Goal: Task Accomplishment & Management: Manage account settings

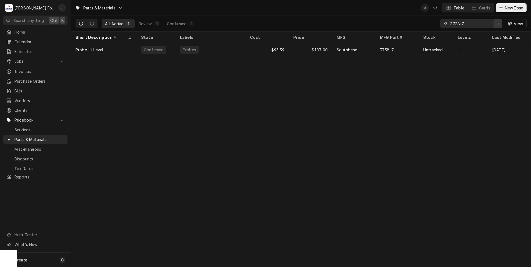
click at [501, 25] on div "Erase input" at bounding box center [498, 24] width 6 height 6
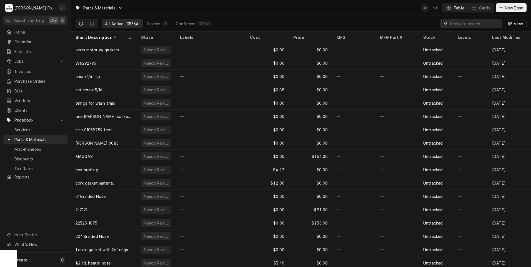
click at [467, 23] on input "Dynamic Content Wrapper" at bounding box center [474, 23] width 49 height 9
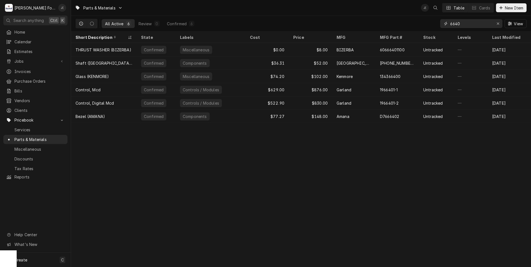
type input "6640"
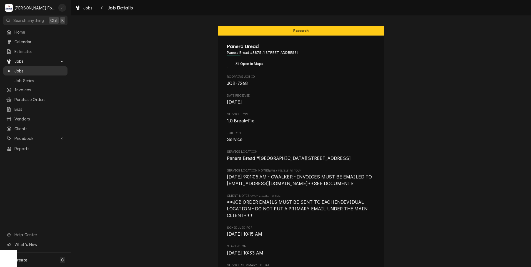
click at [16, 68] on span "Jobs" at bounding box center [39, 71] width 50 height 6
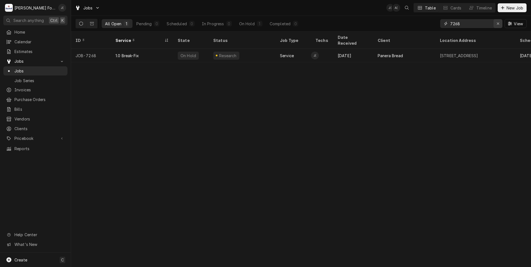
click at [498, 24] on icon "Erase input" at bounding box center [497, 24] width 3 height 4
click at [485, 19] on div "View" at bounding box center [483, 24] width 86 height 16
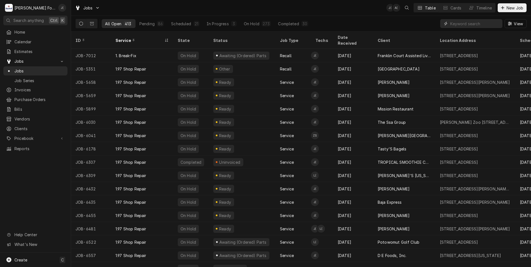
click at [460, 24] on input "Dynamic Content Wrapper" at bounding box center [474, 23] width 49 height 9
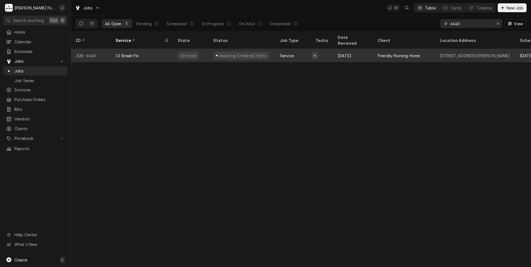
type input "6640"
click at [202, 52] on div "On Hold" at bounding box center [191, 55] width 36 height 13
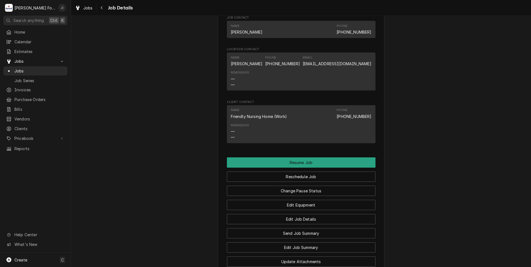
scroll to position [583, 0]
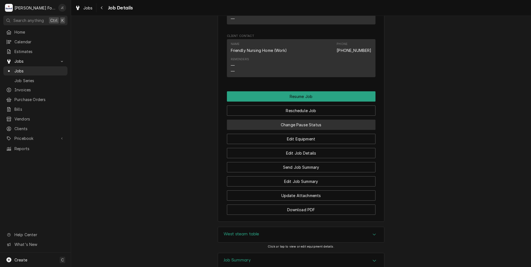
click at [288, 130] on button "Change Pause Status" at bounding box center [301, 125] width 149 height 10
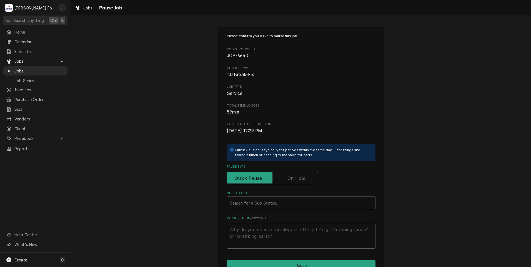
click at [297, 181] on label "Pause Type" at bounding box center [272, 178] width 91 height 12
click at [297, 181] on input "Pause Type" at bounding box center [272, 178] width 86 height 12
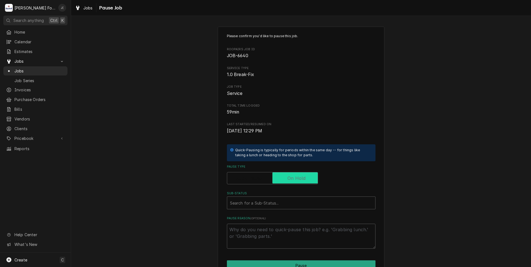
checkbox input "true"
click at [247, 201] on div "Sub-Status" at bounding box center [301, 203] width 142 height 10
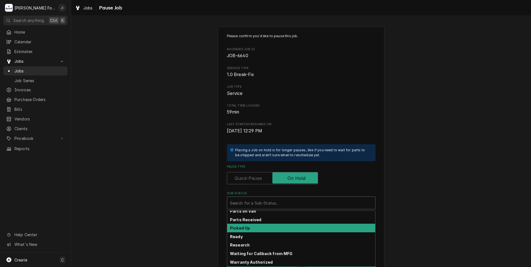
scroll to position [89, 0]
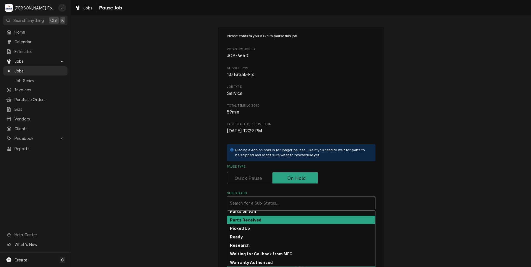
click at [262, 220] on div "Parts Received" at bounding box center [301, 220] width 148 height 9
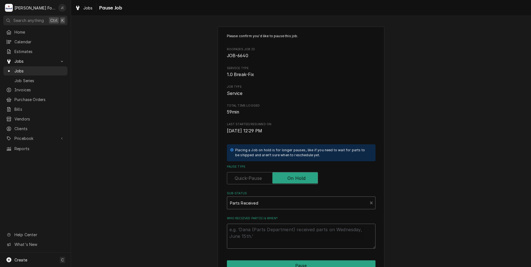
click at [254, 230] on textarea "Who received part(s) & when?" at bounding box center [301, 236] width 149 height 25
type textarea "x"
type textarea "0"
type textarea "x"
type textarea "09"
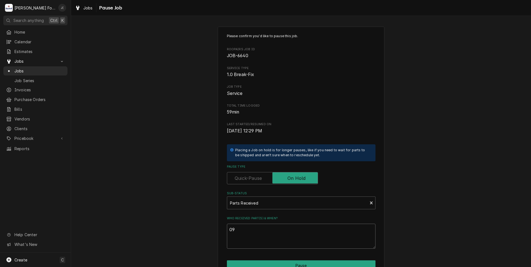
type textarea "x"
type textarea "09/"
type textarea "x"
type textarea "09/0"
type textarea "x"
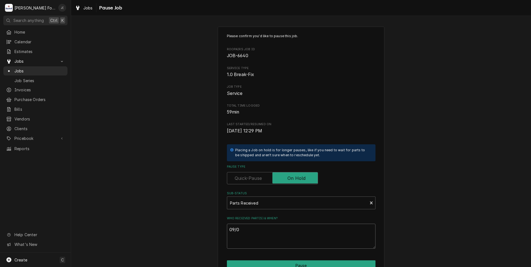
type textarea "09/05"
type textarea "x"
type textarea "09/05/"
type textarea "x"
type textarea "09/05/2"
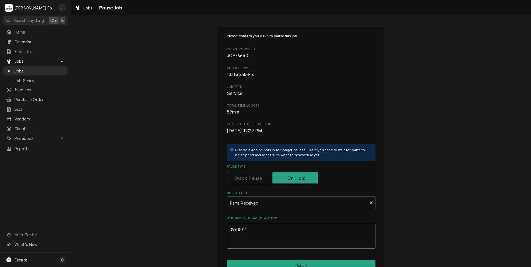
type textarea "x"
type textarea "09/05/20"
type textarea "x"
type textarea "09/05/202"
type textarea "x"
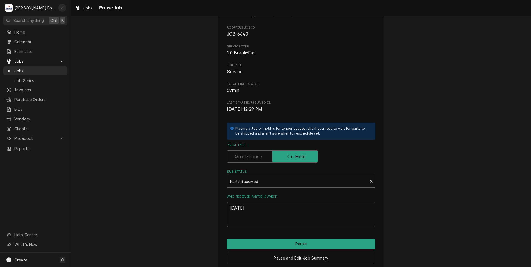
scroll to position [44, 0]
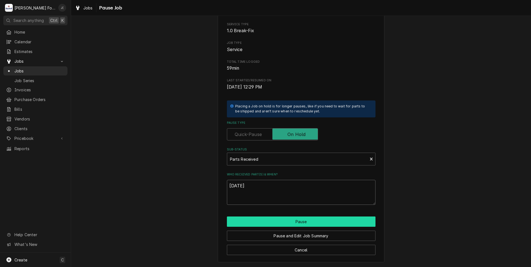
type textarea "[DATE]"
click at [271, 221] on button "Pause" at bounding box center [301, 222] width 149 height 10
type textarea "x"
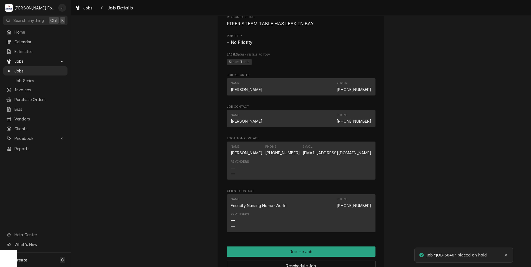
scroll to position [555, 0]
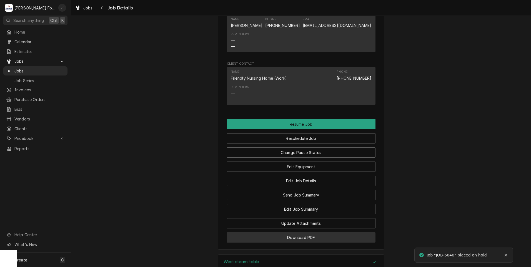
click at [317, 241] on button "Download PDF" at bounding box center [301, 237] width 149 height 10
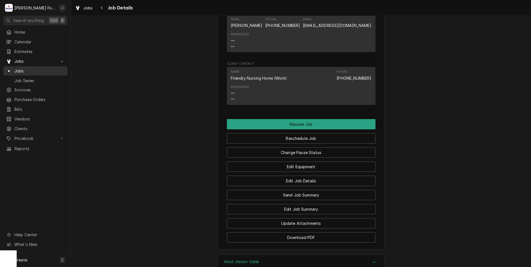
click at [39, 68] on span "Jobs" at bounding box center [39, 71] width 50 height 6
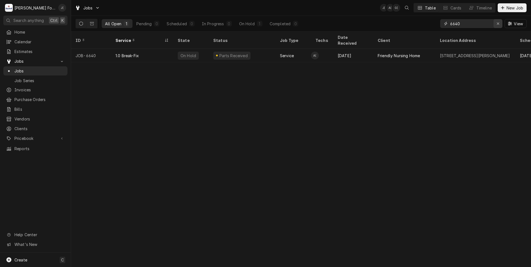
click at [498, 25] on icon "Erase input" at bounding box center [497, 24] width 3 height 4
click at [489, 24] on input "Dynamic Content Wrapper" at bounding box center [476, 23] width 52 height 9
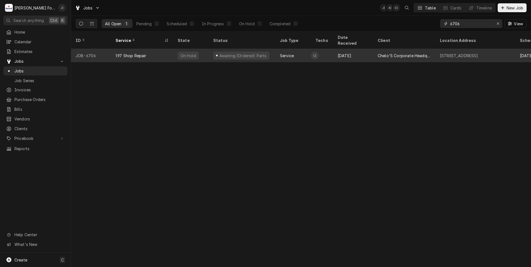
type input "6706"
click at [244, 53] on div "Awaiting (Ordered) Parts" at bounding box center [243, 56] width 48 height 6
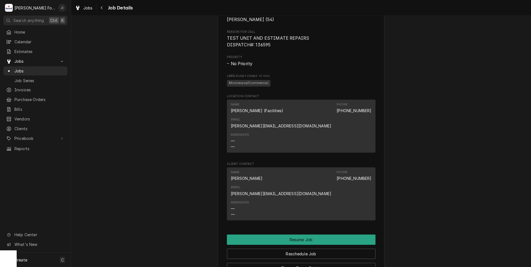
scroll to position [528, 0]
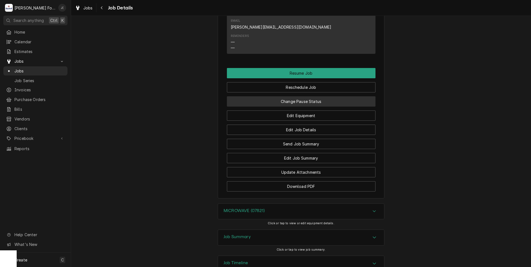
click at [329, 96] on button "Change Pause Status" at bounding box center [301, 101] width 149 height 10
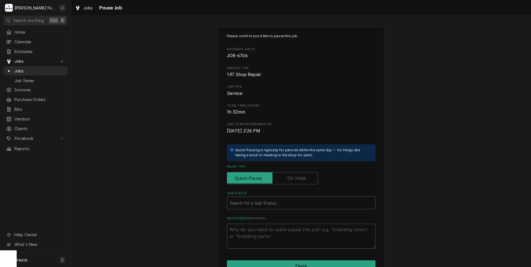
click at [301, 181] on label "Pause Type" at bounding box center [272, 178] width 91 height 12
click at [301, 181] on input "Pause Type" at bounding box center [272, 178] width 86 height 12
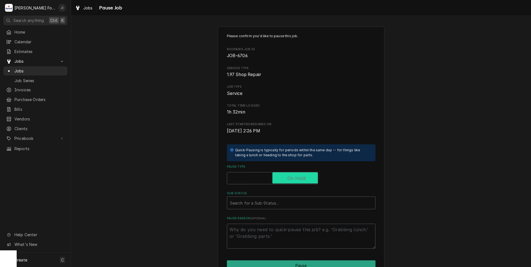
checkbox input "true"
click at [295, 201] on div "Sub-Status" at bounding box center [301, 203] width 142 height 10
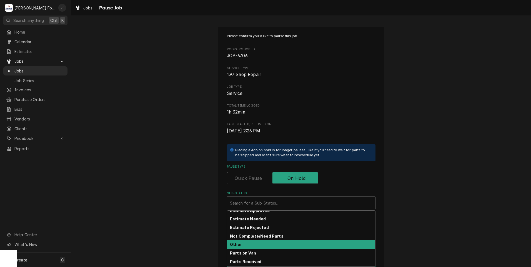
scroll to position [56, 0]
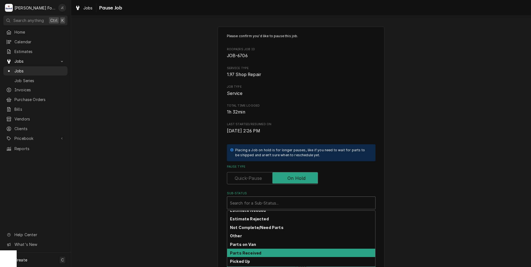
click at [263, 249] on div "Parts Received" at bounding box center [301, 253] width 148 height 9
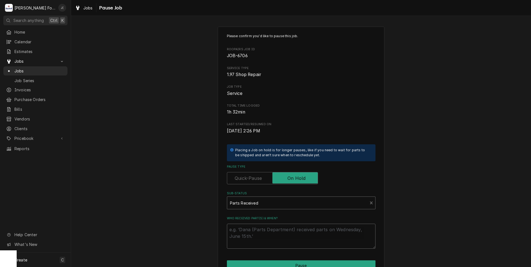
click at [266, 232] on textarea "Who received part(s) & when?" at bounding box center [301, 236] width 149 height 25
type textarea "x"
type textarea "0"
type textarea "x"
type textarea "09"
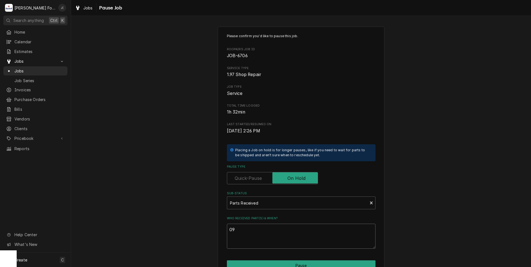
type textarea "x"
type textarea "09/"
type textarea "x"
type textarea "09/0"
type textarea "x"
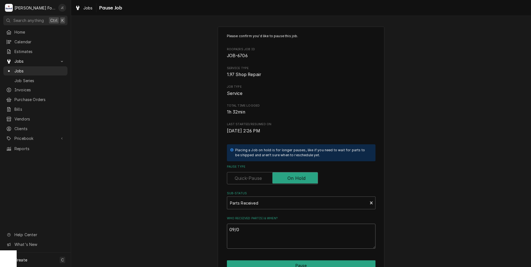
type textarea "09/05"
type textarea "x"
type textarea "09/05/"
type textarea "x"
type textarea "09/05/2"
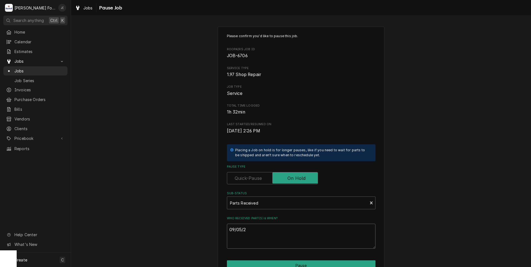
type textarea "x"
type textarea "09/05/20"
type textarea "x"
type textarea "09/05/202"
type textarea "x"
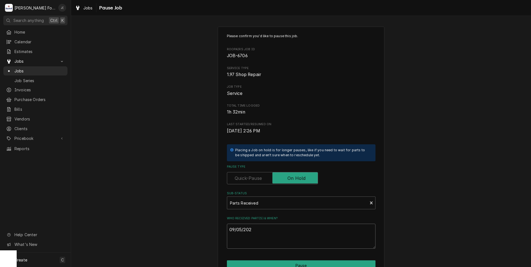
type textarea "09/05/2022"
type textarea "x"
type textarea "09/05/202"
type textarea "x"
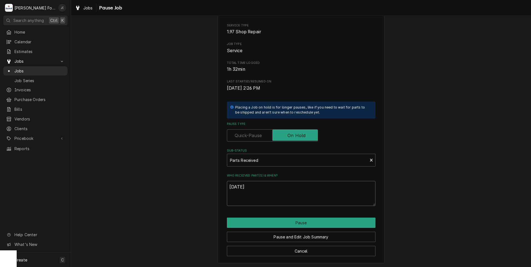
scroll to position [44, 0]
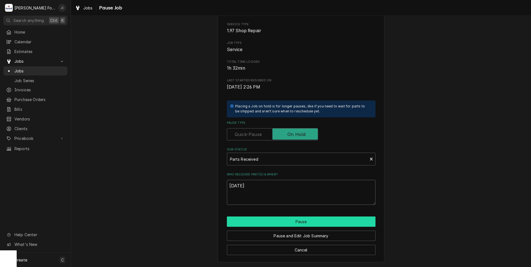
type textarea "[DATE]"
click at [317, 223] on button "Pause" at bounding box center [301, 222] width 149 height 10
type textarea "x"
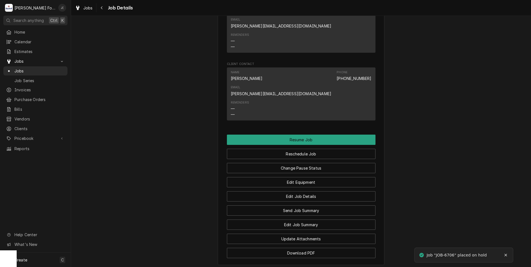
scroll to position [528, 0]
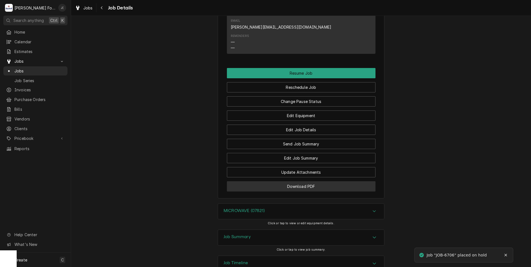
click at [261, 181] on button "Download PDF" at bounding box center [301, 186] width 149 height 10
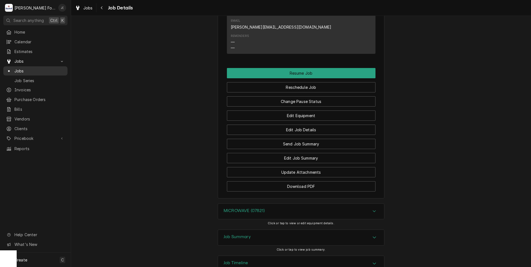
click at [22, 71] on span "Jobs" at bounding box center [39, 71] width 50 height 6
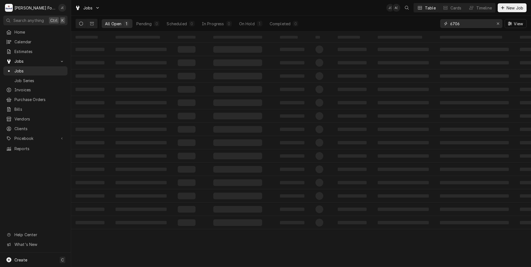
drag, startPoint x: 449, startPoint y: 24, endPoint x: 311, endPoint y: 38, distance: 138.7
click at [342, 37] on div "Jobs J( A( Table Cards Timeline New Job All Open 1 Pending 0 Scheduled 0 In Pro…" at bounding box center [301, 133] width 460 height 267
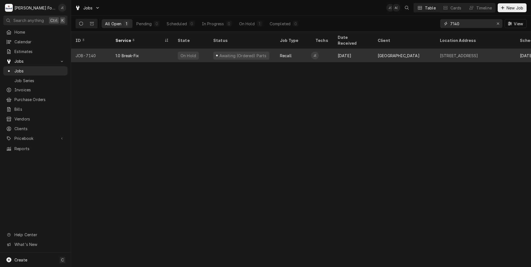
type input "7140"
click at [157, 51] on div "1.0 Break-Fix" at bounding box center [142, 55] width 62 height 13
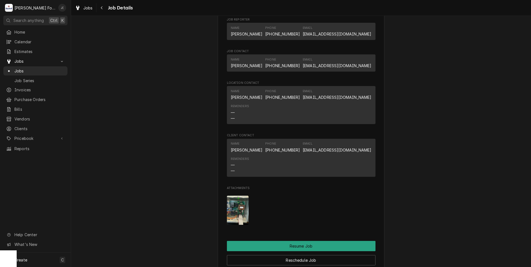
scroll to position [750, 0]
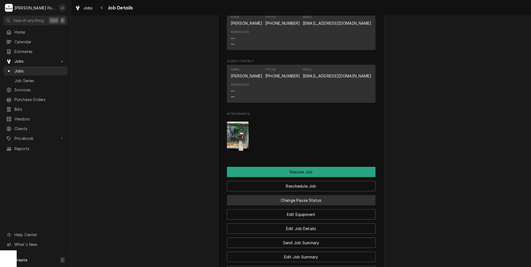
click at [296, 205] on button "Change Pause Status" at bounding box center [301, 200] width 149 height 10
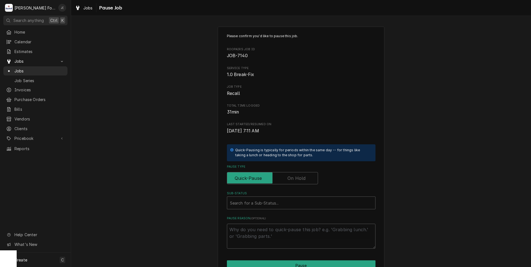
click at [291, 178] on label "Pause Type" at bounding box center [272, 178] width 91 height 12
click at [291, 178] on input "Pause Type" at bounding box center [272, 178] width 86 height 12
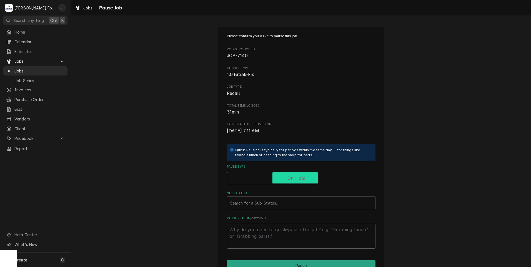
checkbox input "true"
click at [288, 198] on div "Sub-Status" at bounding box center [301, 203] width 142 height 10
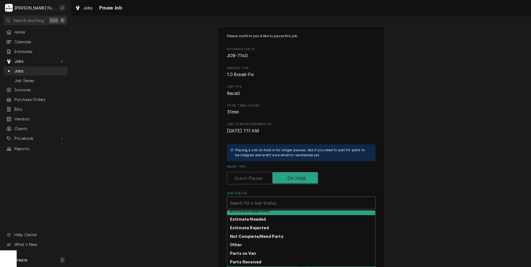
scroll to position [56, 0]
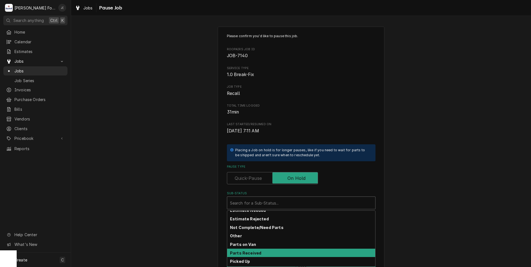
click at [248, 252] on strong "Parts Received" at bounding box center [245, 253] width 31 height 5
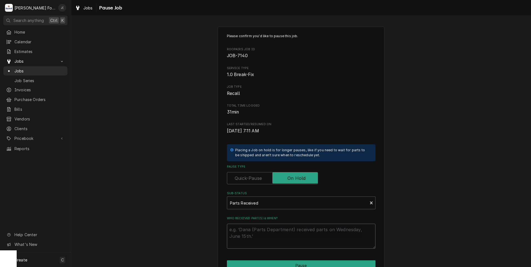
click at [254, 236] on textarea "Who received part(s) & when?" at bounding box center [301, 236] width 149 height 25
type textarea "x"
type textarea "0"
type textarea "x"
type textarea "09"
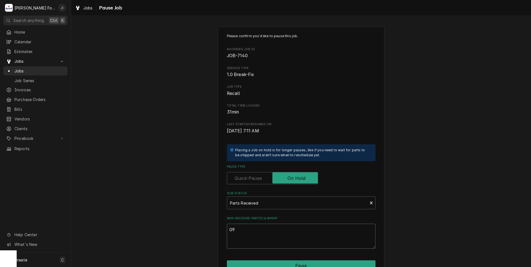
type textarea "x"
type textarea "09/"
type textarea "x"
type textarea "09/0"
type textarea "x"
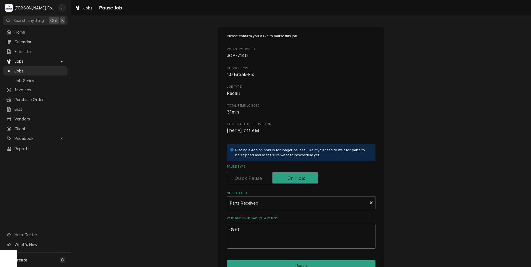
type textarea "09/05"
type textarea "x"
type textarea "09/05/"
type textarea "x"
type textarea "09/05/2"
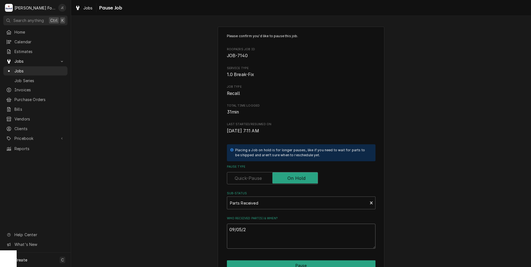
type textarea "x"
type textarea "09/05/20"
type textarea "x"
type textarea "09/05/202"
type textarea "x"
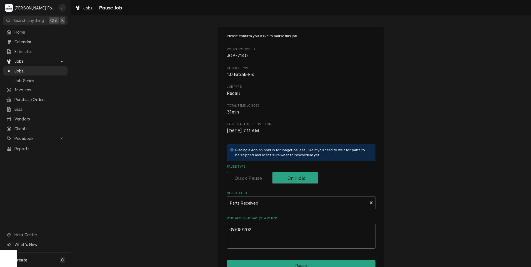
type textarea "09/05/2022"
type textarea "x"
type textarea "09/05/202"
type textarea "x"
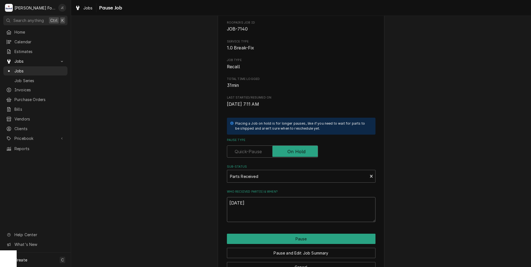
scroll to position [44, 0]
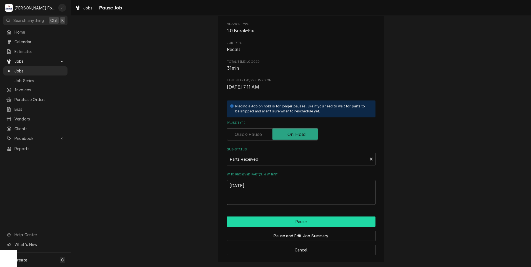
type textarea "[DATE]"
click at [283, 224] on button "Pause" at bounding box center [301, 222] width 149 height 10
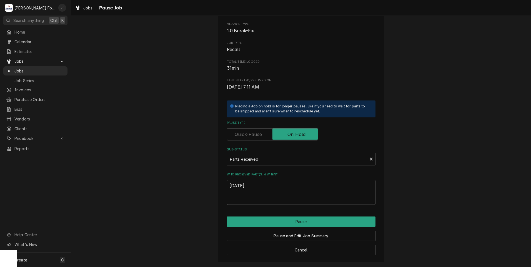
type textarea "x"
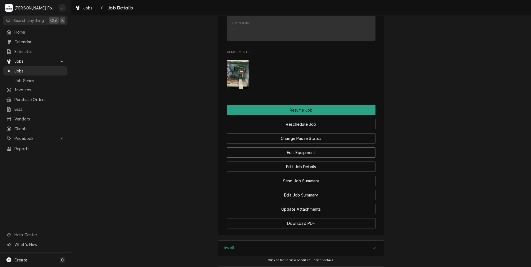
scroll to position [861, 0]
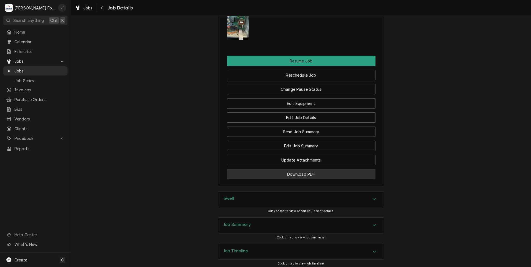
click at [304, 179] on button "Download PDF" at bounding box center [301, 174] width 149 height 10
click at [27, 71] on span "Jobs" at bounding box center [39, 71] width 50 height 6
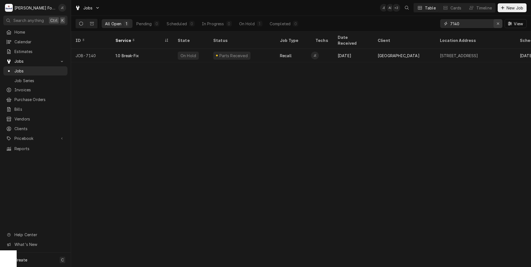
click at [497, 25] on icon "Erase input" at bounding box center [497, 24] width 3 height 4
click at [487, 24] on input "Dynamic Content Wrapper" at bounding box center [476, 23] width 52 height 9
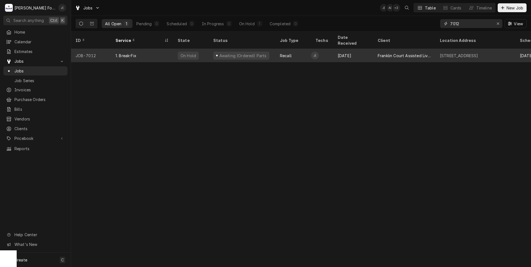
type input "7012"
click at [204, 53] on div "On Hold" at bounding box center [191, 55] width 36 height 13
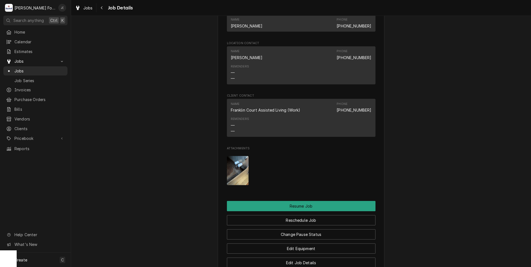
scroll to position [666, 0]
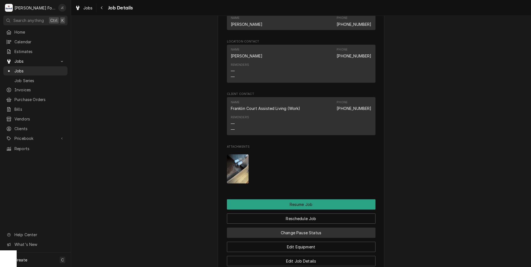
click at [343, 228] on button "Change Pause Status" at bounding box center [301, 233] width 149 height 10
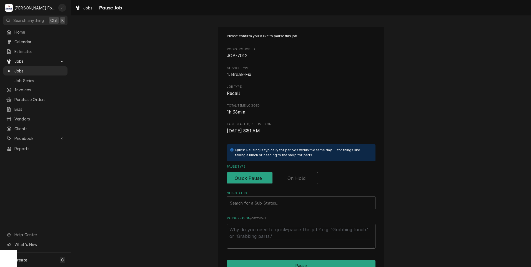
click at [302, 175] on label "Pause Type" at bounding box center [272, 178] width 91 height 12
click at [302, 175] on input "Pause Type" at bounding box center [272, 178] width 86 height 12
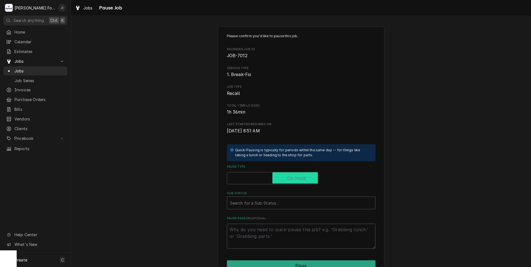
checkbox input "true"
click at [286, 202] on div "Sub-Status" at bounding box center [301, 203] width 142 height 10
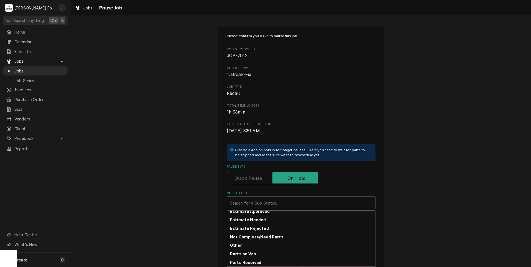
scroll to position [89, 0]
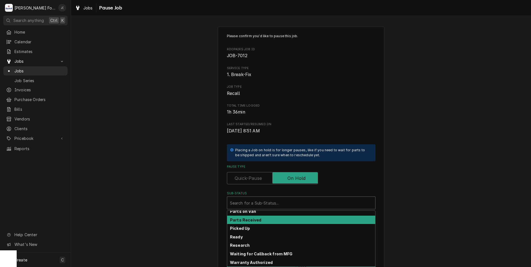
click at [261, 222] on div "Parts Received" at bounding box center [301, 220] width 148 height 9
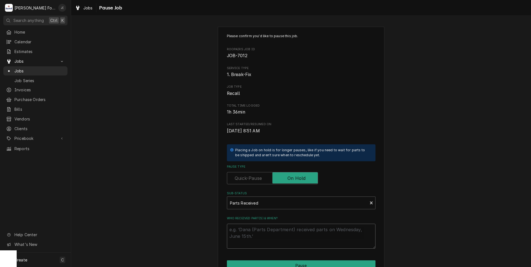
click at [259, 232] on textarea "Who received part(s) & when?" at bounding box center [301, 236] width 149 height 25
type textarea "x"
type textarea "0"
type textarea "x"
type textarea "09"
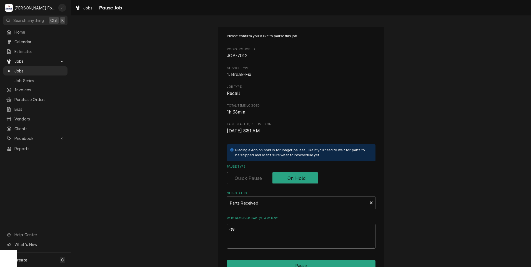
type textarea "x"
type textarea "09/"
type textarea "x"
type textarea "09/0"
type textarea "x"
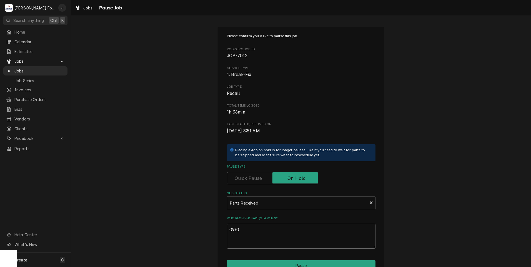
type textarea "09/05"
type textarea "x"
type textarea "09/05/"
type textarea "x"
type textarea "09/05/2"
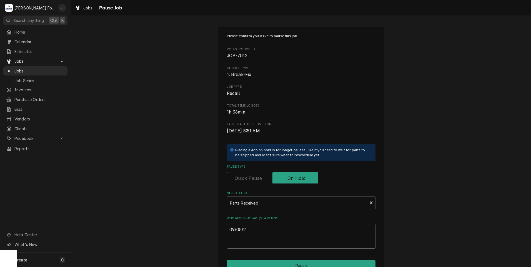
type textarea "x"
type textarea "09/05/20"
type textarea "x"
type textarea "09/05/202"
type textarea "x"
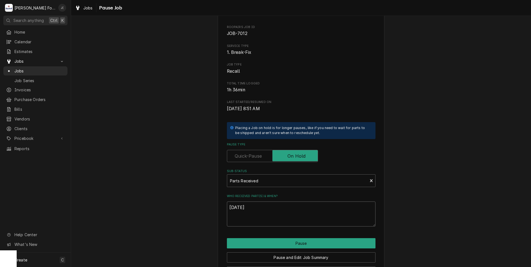
scroll to position [44, 0]
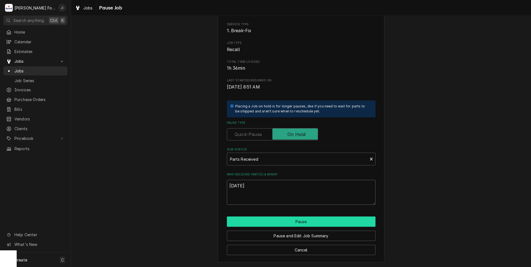
type textarea "[DATE]"
click at [286, 222] on button "Pause" at bounding box center [301, 222] width 149 height 10
type textarea "x"
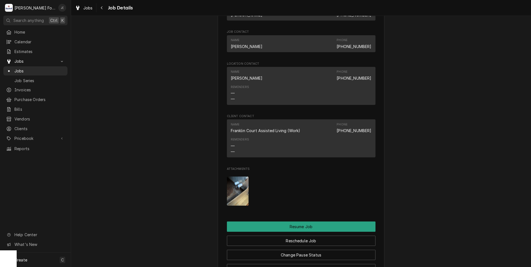
scroll to position [722, 0]
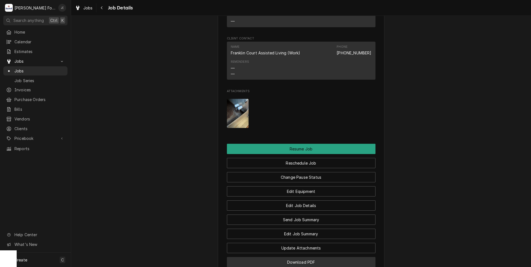
click at [284, 257] on button "Download PDF" at bounding box center [301, 262] width 149 height 10
